Goal: Navigation & Orientation: Find specific page/section

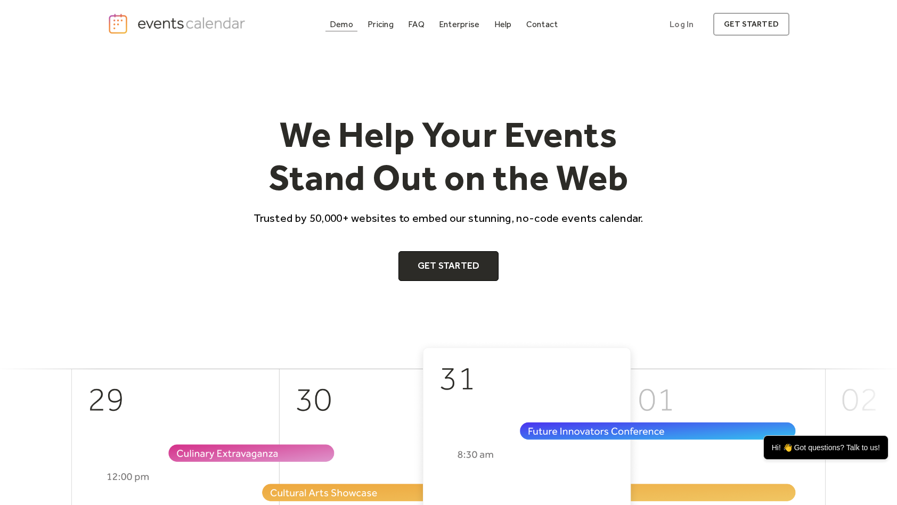
click at [343, 27] on div "Demo" at bounding box center [341, 24] width 23 height 6
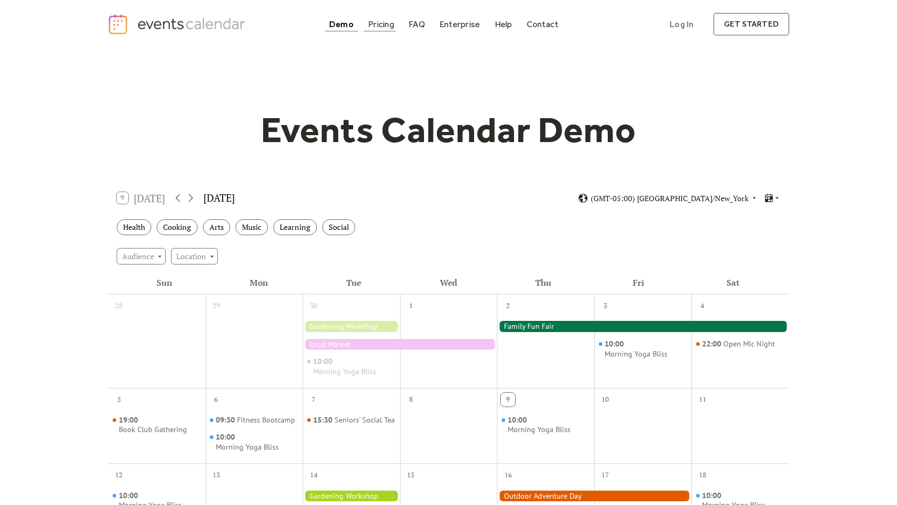
click at [376, 27] on div "Pricing" at bounding box center [381, 24] width 26 height 6
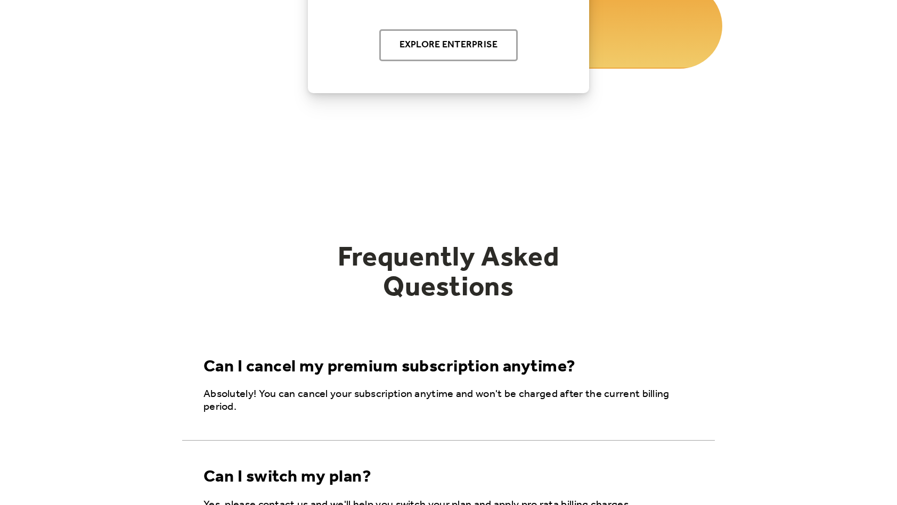
scroll to position [1550, 0]
